Goal: Entertainment & Leisure: Consume media (video, audio)

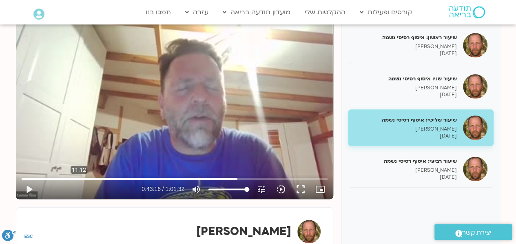
scroll to position [110, 0]
click at [28, 190] on button "play_arrow" at bounding box center [29, 189] width 20 height 20
click at [262, 179] on input "Seek" at bounding box center [175, 178] width 306 height 5
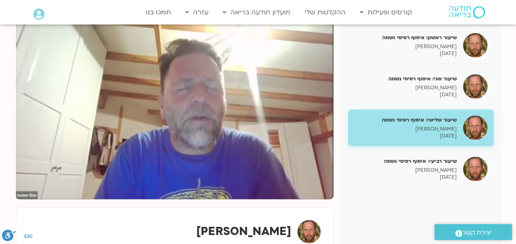
type input "2965.53388"
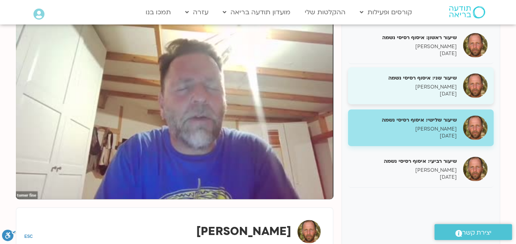
click at [415, 81] on h5 "שיעור שני: איסוף רסיסי נשמה" at bounding box center [405, 77] width 103 height 7
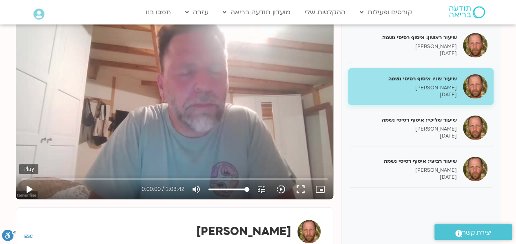
click at [28, 192] on button "play_arrow" at bounding box center [29, 189] width 20 height 20
click at [32, 177] on input "Seek" at bounding box center [175, 178] width 306 height 5
click at [96, 178] on input "Seek" at bounding box center [175, 178] width 306 height 5
click at [101, 178] on input "Seek" at bounding box center [175, 178] width 306 height 5
click at [107, 177] on input "Seek" at bounding box center [175, 178] width 306 height 5
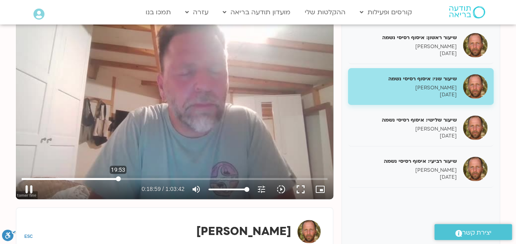
click at [118, 177] on input "Seek" at bounding box center [175, 178] width 306 height 5
click at [114, 177] on input "Seek" at bounding box center [175, 178] width 306 height 5
click at [28, 189] on button "pause" at bounding box center [29, 189] width 20 height 20
type input "2438.137572"
